Goal: Task Accomplishment & Management: Use online tool/utility

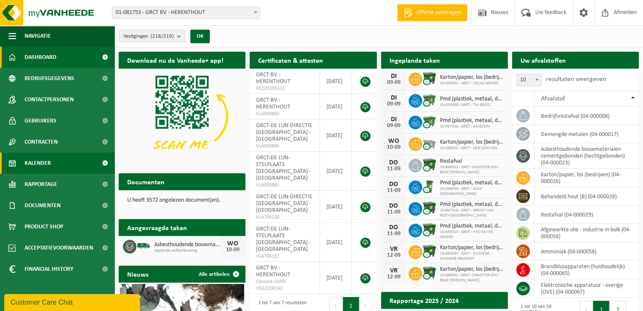
click at [103, 160] on span at bounding box center [104, 163] width 19 height 21
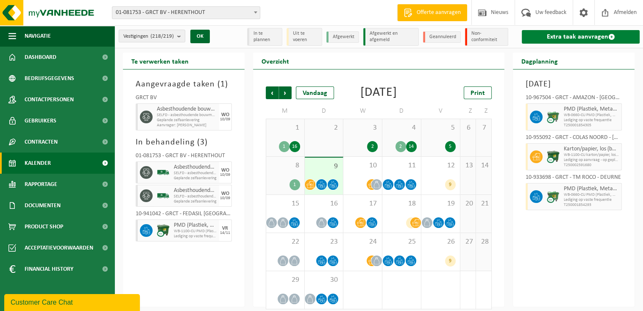
click at [579, 39] on link "Extra taak aanvragen" at bounding box center [581, 37] width 118 height 14
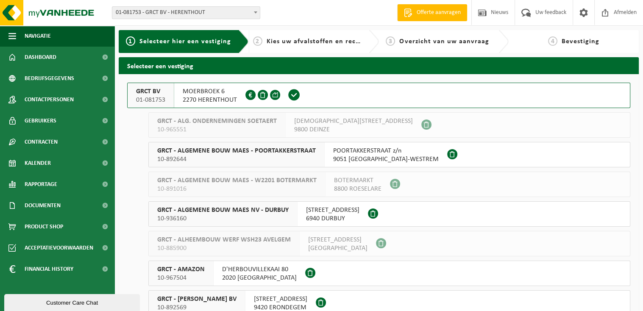
click at [209, 92] on span "MOERBROEK 6" at bounding box center [210, 91] width 54 height 8
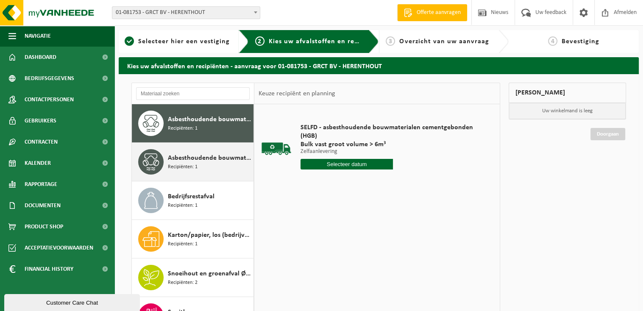
click at [206, 158] on span "Asbesthoudende bouwmaterialen cementgebonden met isolatie(hechtgebonden)" at bounding box center [210, 158] width 84 height 10
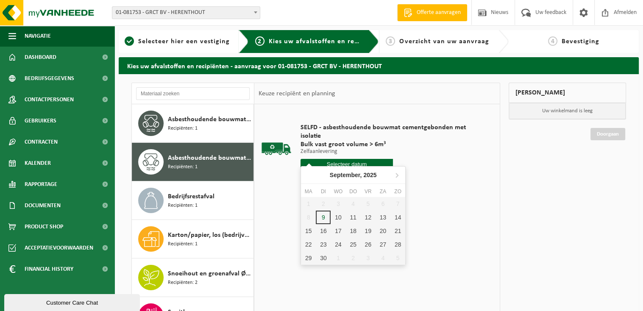
click at [353, 159] on input "text" at bounding box center [347, 164] width 92 height 11
click at [338, 216] on div "10" at bounding box center [338, 218] width 15 height 14
type input "Van [DATE]"
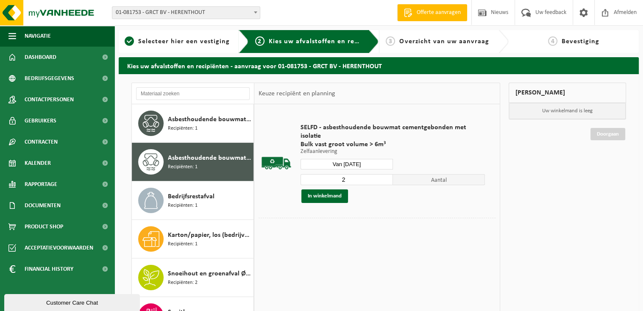
click at [385, 174] on input "2" at bounding box center [347, 179] width 92 height 11
type input "3"
click at [385, 174] on input "3" at bounding box center [347, 179] width 92 height 11
click at [326, 190] on button "In winkelmand" at bounding box center [324, 197] width 47 height 14
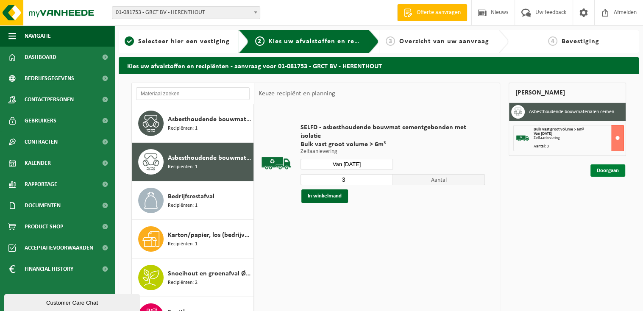
click at [606, 170] on link "Doorgaan" at bounding box center [608, 171] width 35 height 12
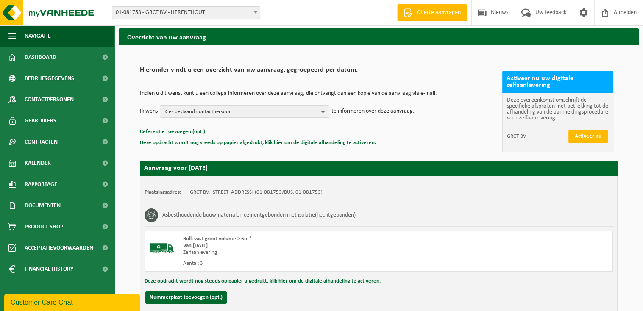
scroll to position [105, 0]
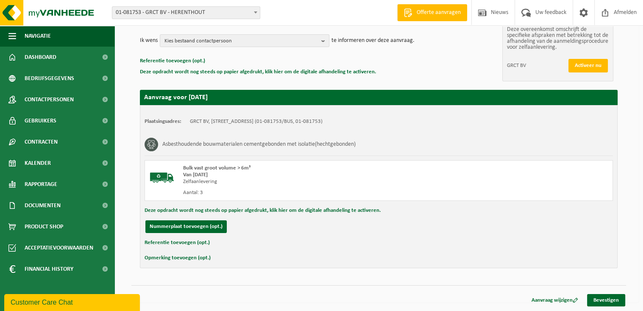
drag, startPoint x: 607, startPoint y: 298, endPoint x: 594, endPoint y: 276, distance: 26.0
click at [607, 298] on link "Bevestigen" at bounding box center [606, 300] width 38 height 12
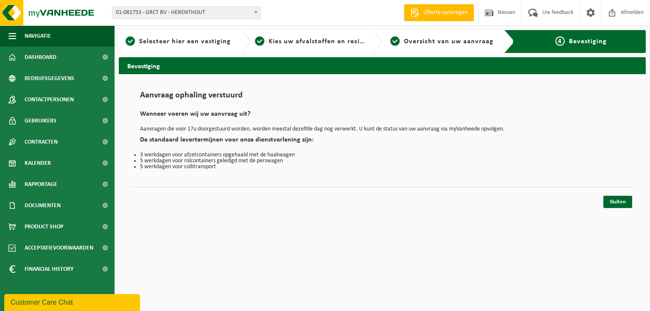
click at [619, 194] on div "Sluiten" at bounding box center [381, 191] width 501 height 9
click at [617, 201] on link "Sluiten" at bounding box center [617, 202] width 29 height 12
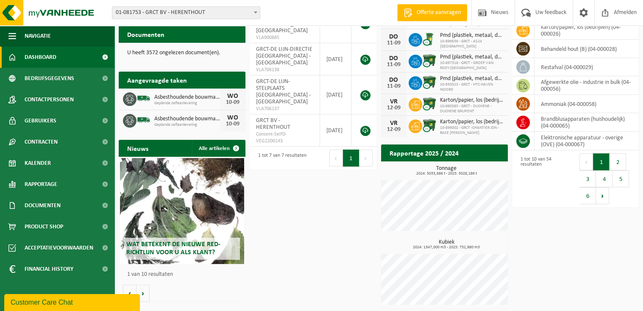
scroll to position [149, 0]
